Goal: Task Accomplishment & Management: Manage account settings

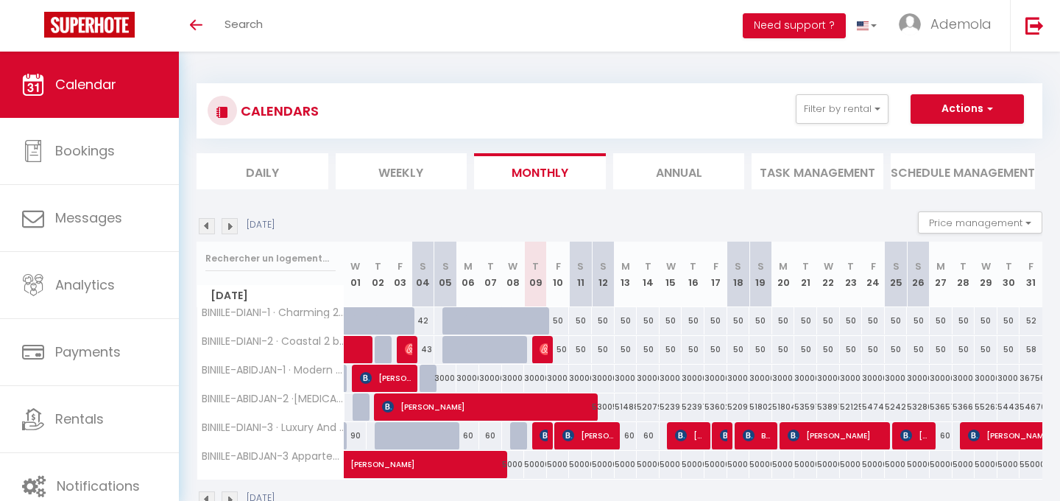
scroll to position [52, 0]
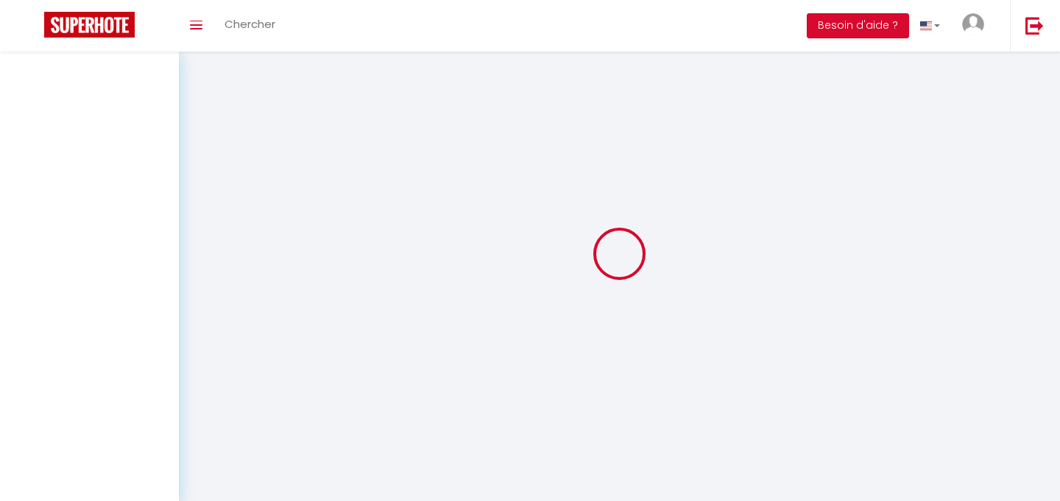
scroll to position [52, 0]
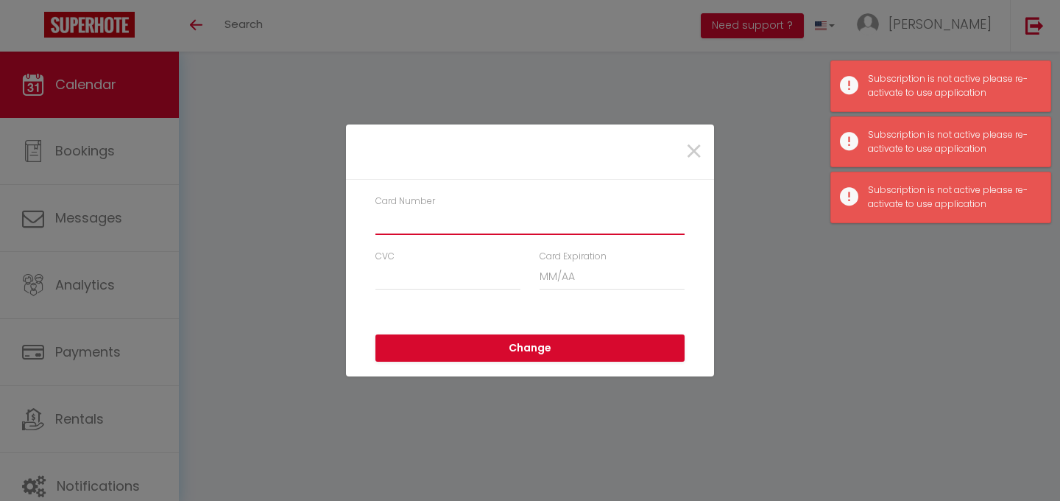
click at [434, 219] on input "Card Number" at bounding box center [530, 221] width 309 height 27
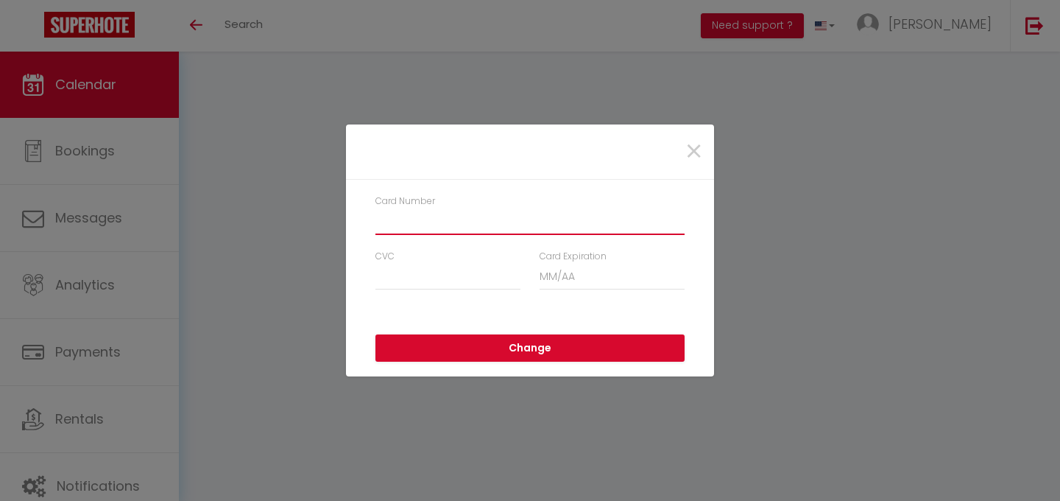
type input "5354562776379406"
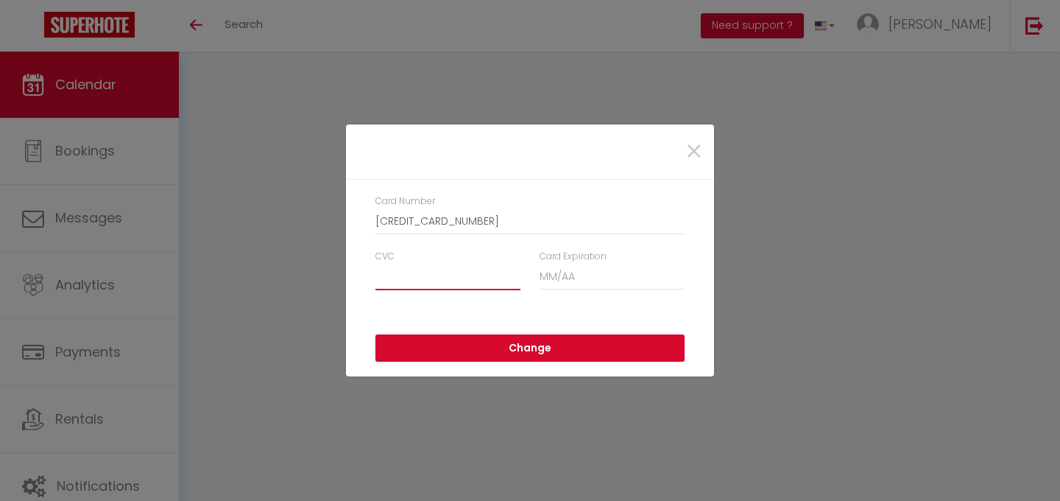
type input "186"
type input "04/2030"
click at [546, 352] on button "Change" at bounding box center [530, 348] width 309 height 28
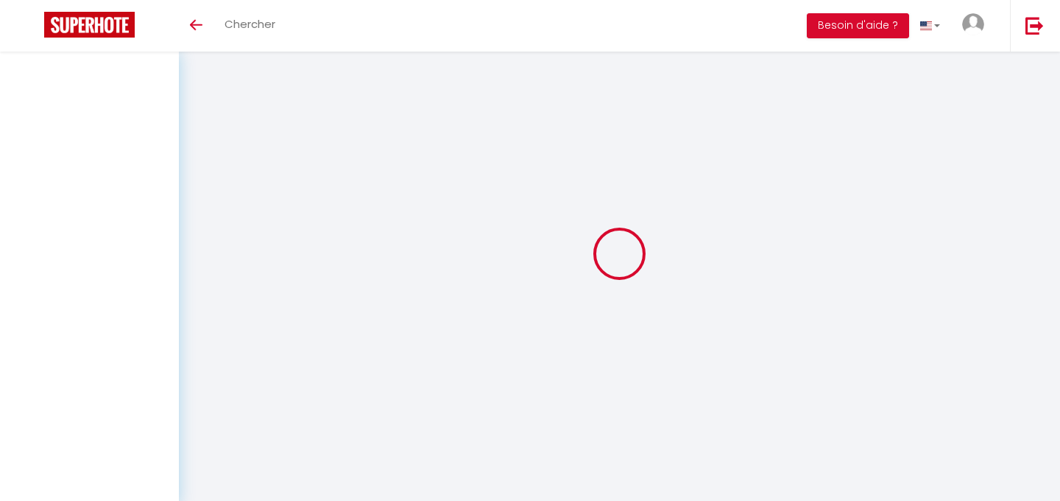
scroll to position [52, 0]
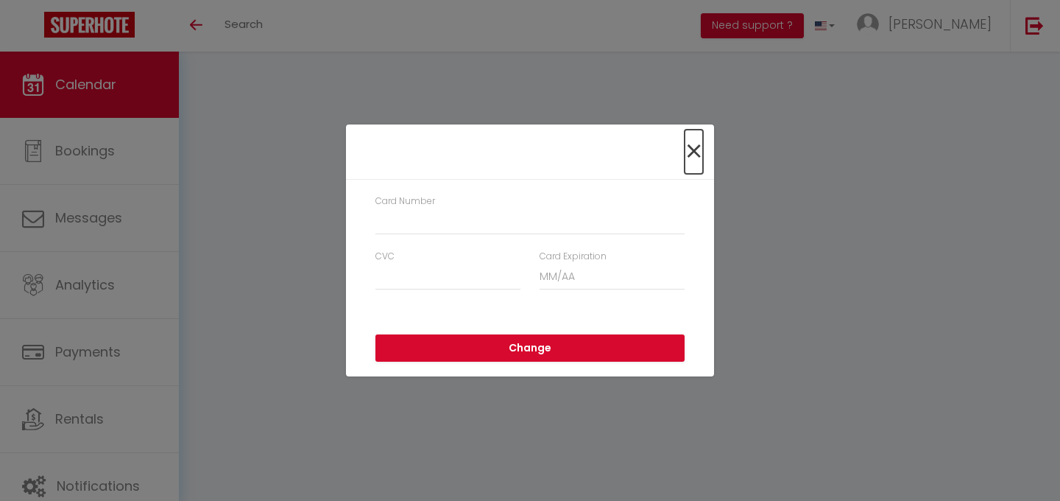
click at [691, 154] on span "×" at bounding box center [694, 152] width 18 height 44
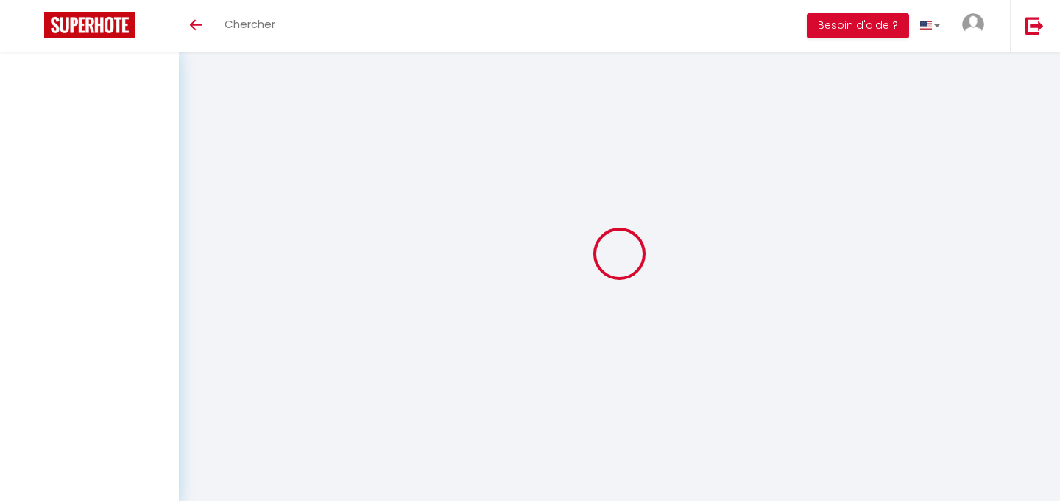
scroll to position [52, 0]
